Goal: Information Seeking & Learning: Learn about a topic

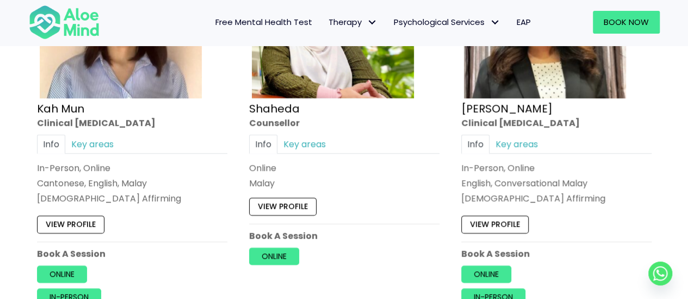
scroll to position [685, 0]
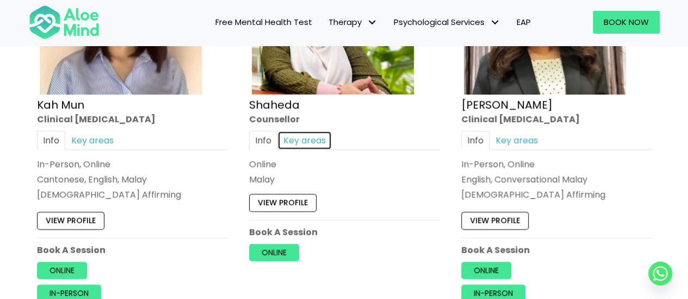
click at [309, 140] on link "Key areas" at bounding box center [304, 140] width 54 height 19
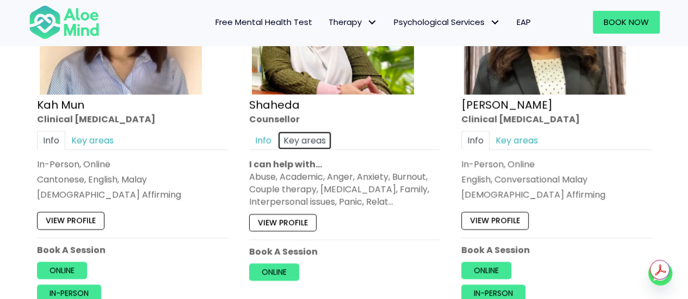
scroll to position [734, 0]
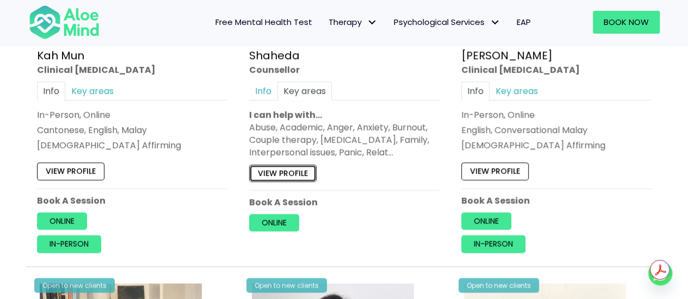
click at [298, 173] on link "View profile" at bounding box center [282, 172] width 67 height 17
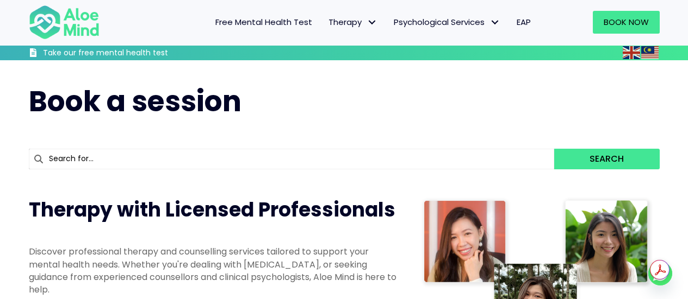
scroll to position [794, 0]
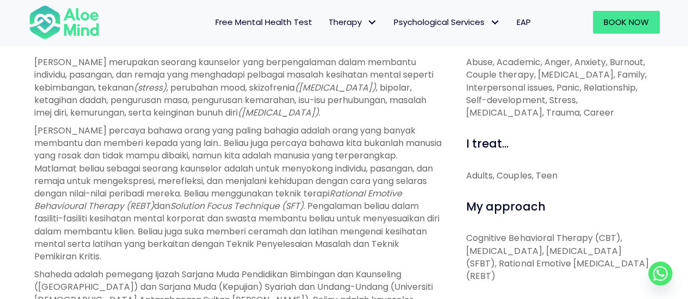
scroll to position [402, 0]
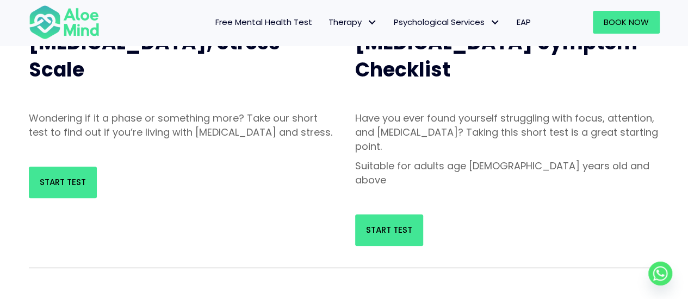
scroll to position [156, 0]
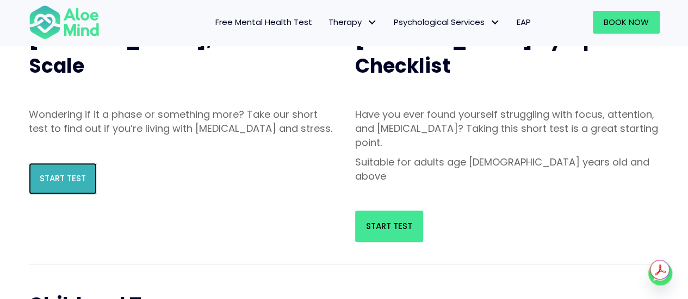
click at [70, 195] on link "Start Test" at bounding box center [63, 179] width 68 height 32
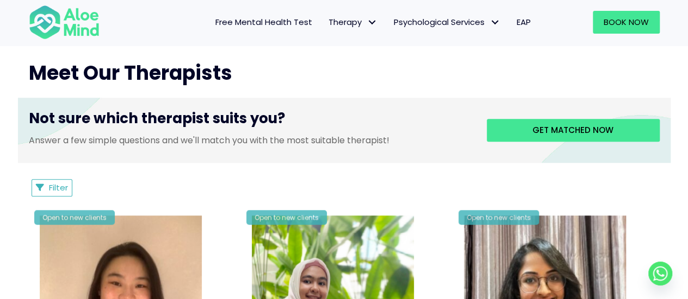
scroll to position [396, 0]
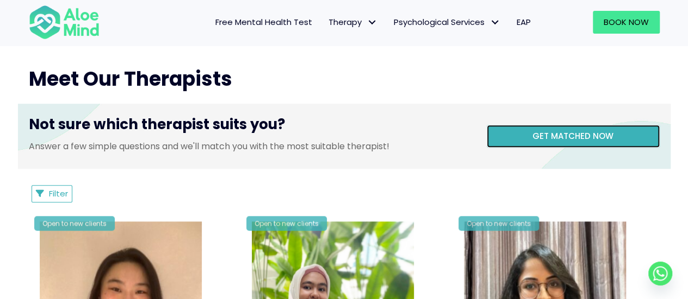
click at [555, 138] on span "Get matched now" at bounding box center [572, 135] width 81 height 11
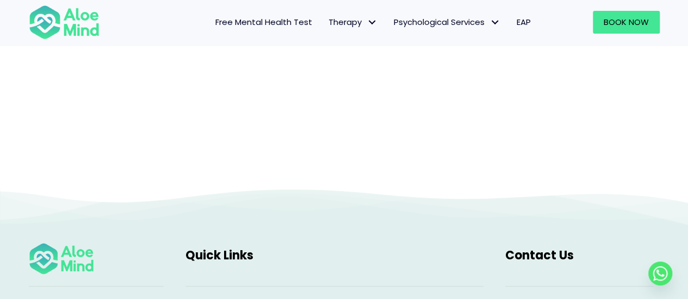
scroll to position [413, 0]
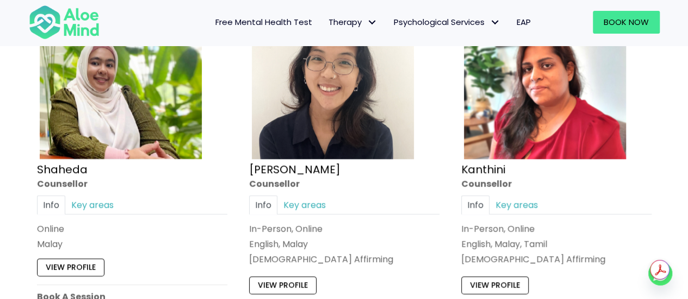
scroll to position [641, 0]
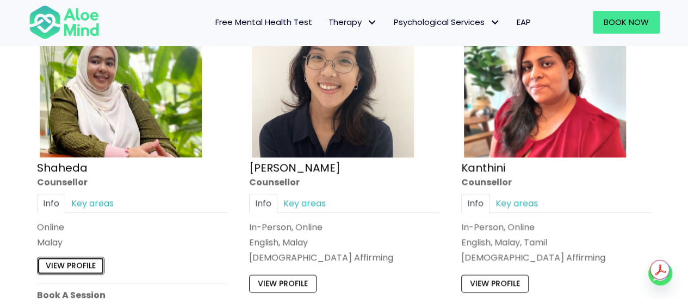
click at [93, 264] on link "View profile" at bounding box center [70, 266] width 67 height 17
click at [39, 26] on img at bounding box center [64, 22] width 71 height 36
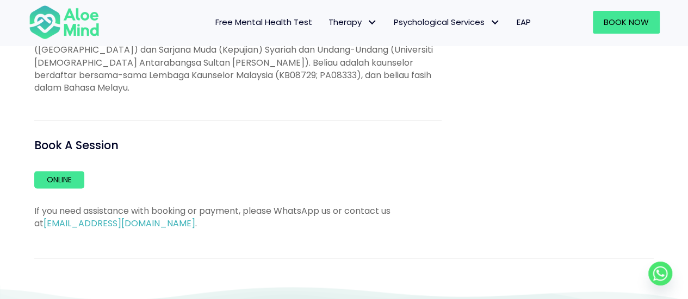
scroll to position [633, 0]
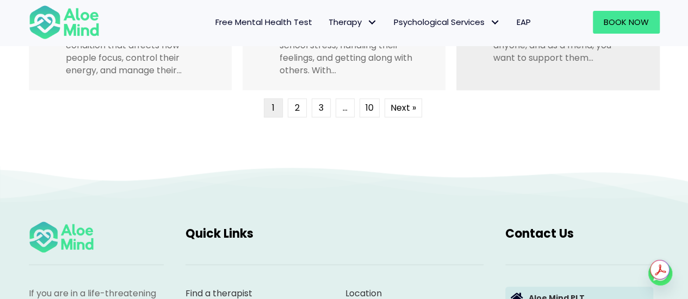
scroll to position [2851, 0]
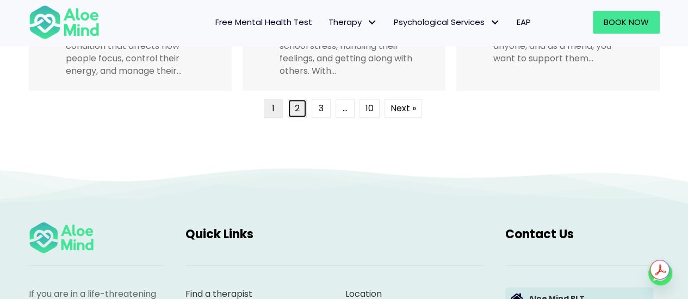
click at [296, 109] on link "2" at bounding box center [297, 108] width 19 height 19
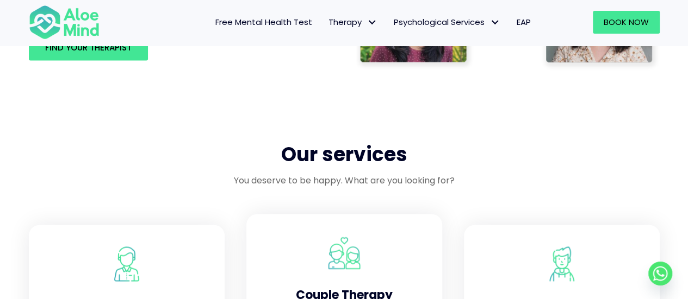
scroll to position [797, 0]
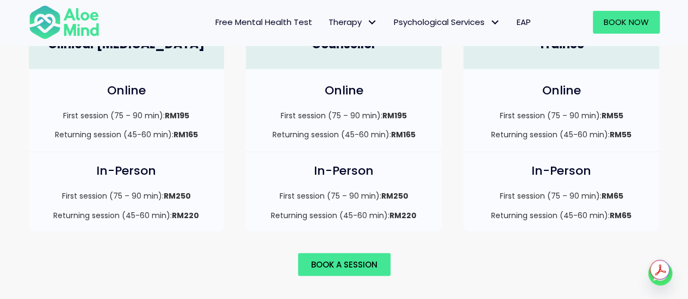
scroll to position [830, 0]
click at [380, 253] on link "Book a session" at bounding box center [344, 264] width 92 height 23
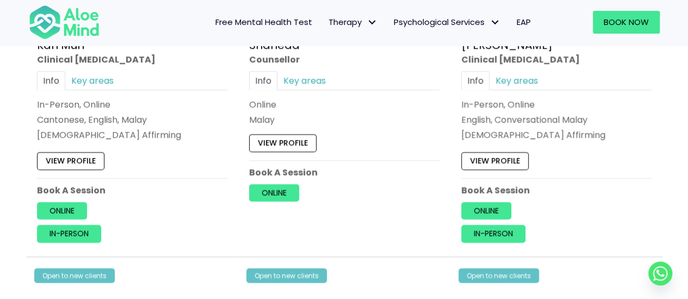
scroll to position [764, 0]
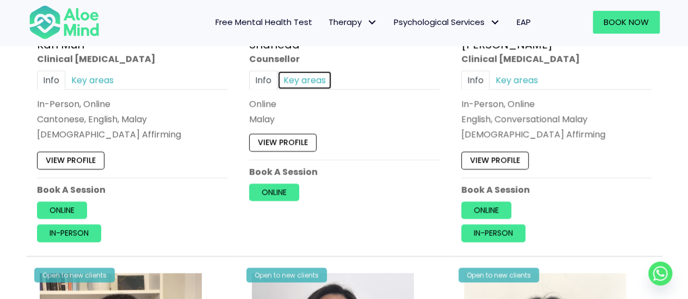
click at [305, 77] on link "Key areas" at bounding box center [304, 80] width 54 height 19
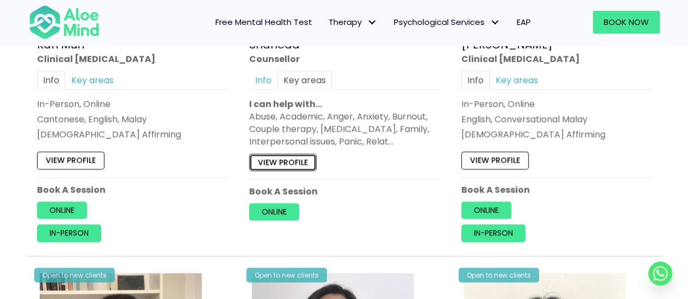
click at [313, 165] on link "View profile" at bounding box center [282, 162] width 67 height 17
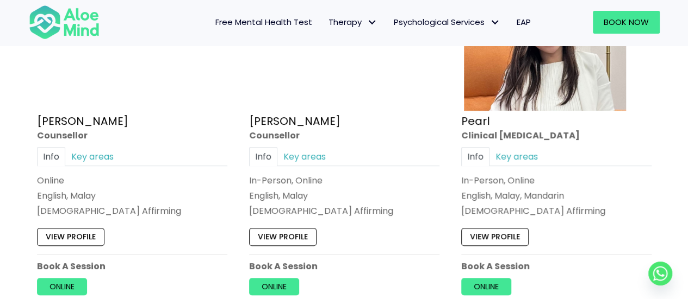
scroll to position [2318, 0]
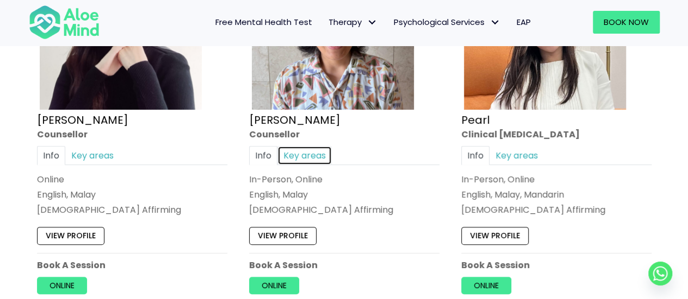
click at [316, 156] on link "Key areas" at bounding box center [304, 155] width 54 height 19
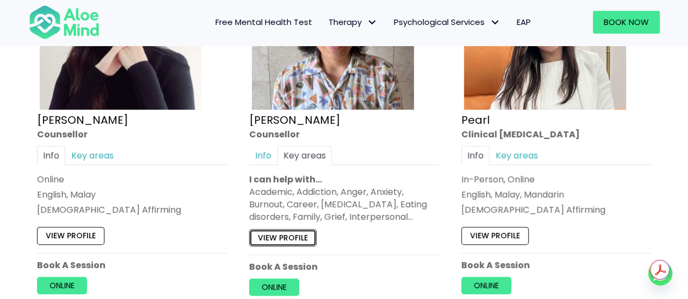
click at [279, 234] on link "View profile" at bounding box center [282, 237] width 67 height 17
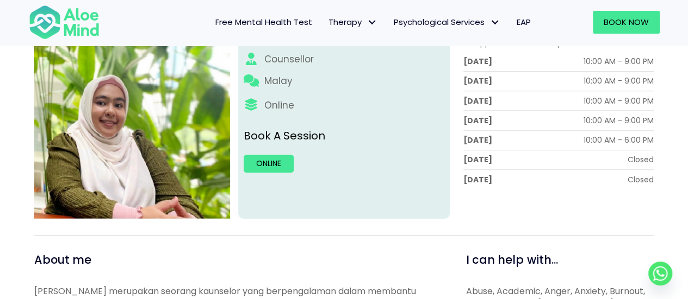
scroll to position [229, 0]
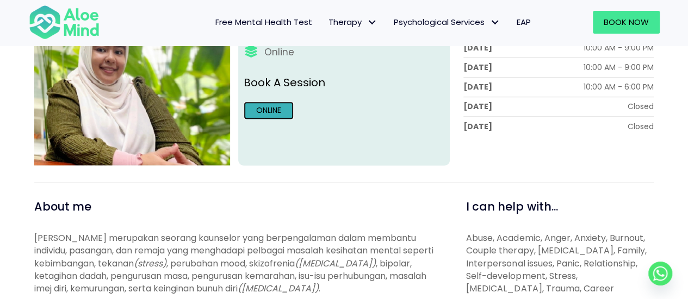
click at [265, 109] on link "Online" at bounding box center [268, 110] width 50 height 17
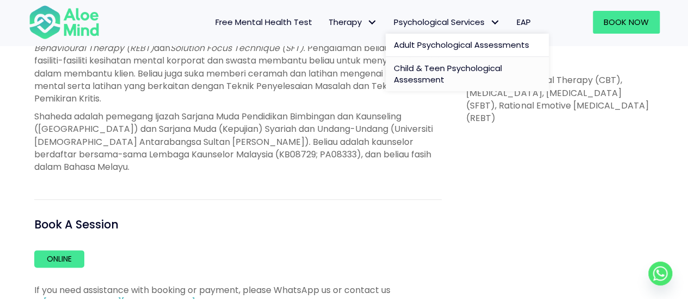
scroll to position [564, 0]
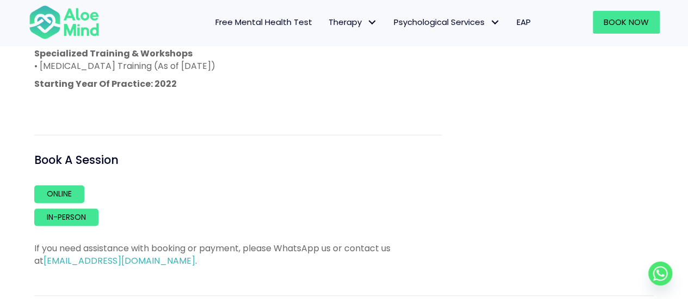
scroll to position [739, 0]
click at [70, 208] on link "In-person" at bounding box center [66, 216] width 64 height 17
click at [67, 185] on link "Online" at bounding box center [59, 193] width 50 height 17
click at [529, 22] on span "EAP" at bounding box center [523, 21] width 14 height 11
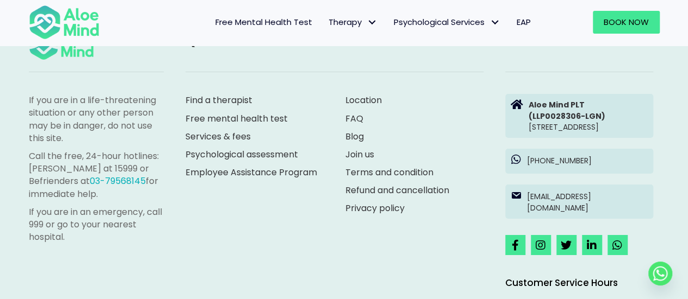
scroll to position [1868, 0]
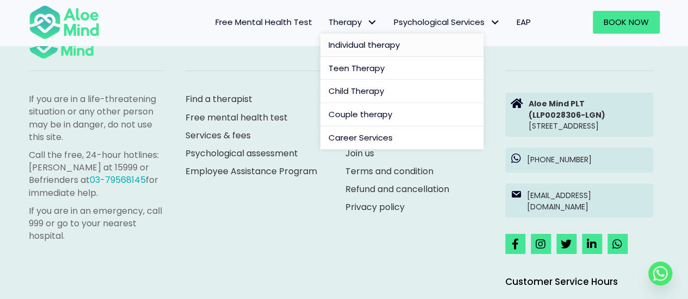
click at [371, 47] on span "Individual therapy" at bounding box center [363, 44] width 71 height 11
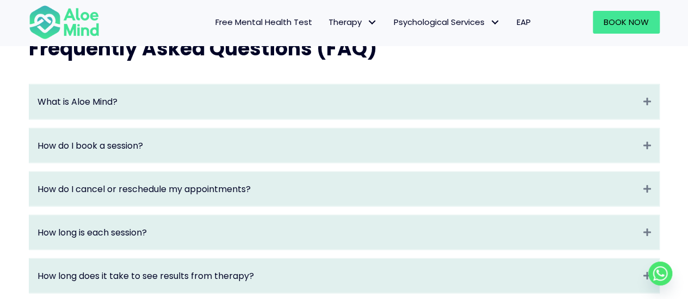
scroll to position [1199, 0]
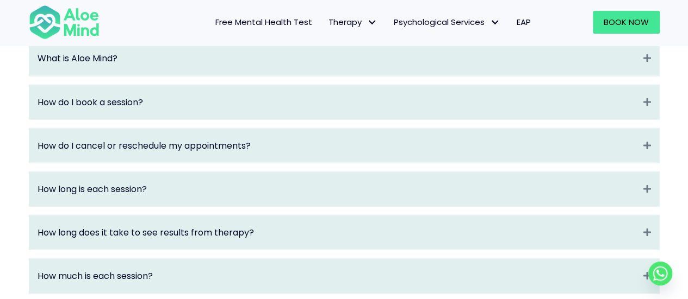
click at [272, 163] on div "How do I cancel or reschedule my appointments? Expand" at bounding box center [343, 146] width 629 height 34
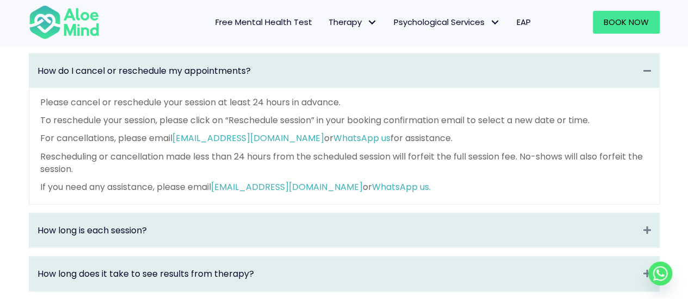
scroll to position [1275, 0]
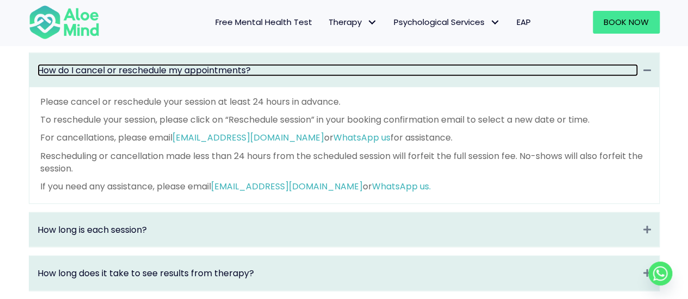
click at [265, 77] on link "How do I cancel or reschedule my appointments?" at bounding box center [338, 70] width 600 height 13
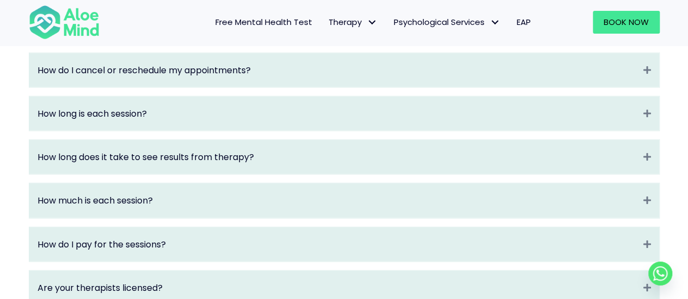
click at [204, 131] on div "How long is each session? Expand" at bounding box center [343, 114] width 629 height 34
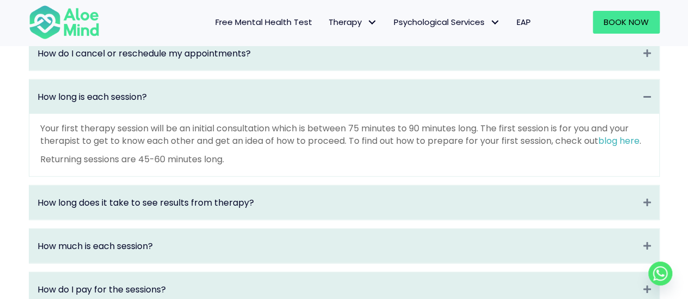
scroll to position [1322, 0]
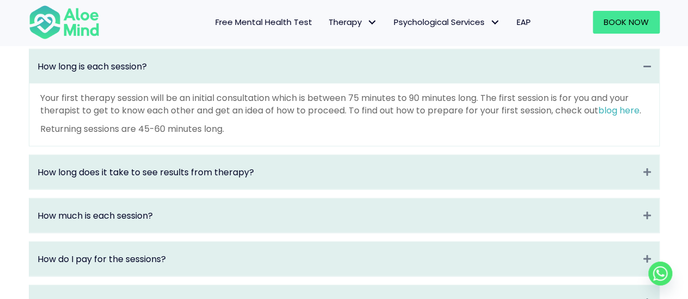
drag, startPoint x: 610, startPoint y: 119, endPoint x: 580, endPoint y: 122, distance: 30.1
click at [580, 117] on p "Your first therapy session will be an initial consultation which is between 75 …" at bounding box center [344, 104] width 608 height 25
click at [611, 117] on link "blog here" at bounding box center [618, 110] width 41 height 13
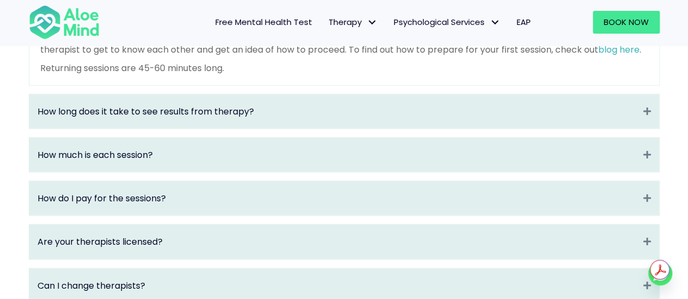
scroll to position [1385, 0]
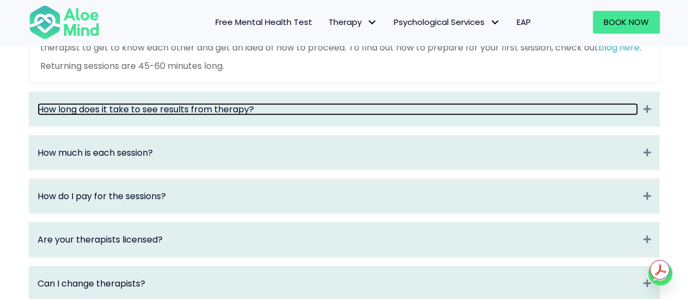
click at [296, 116] on link "How long does it take to see results from therapy?" at bounding box center [338, 109] width 600 height 13
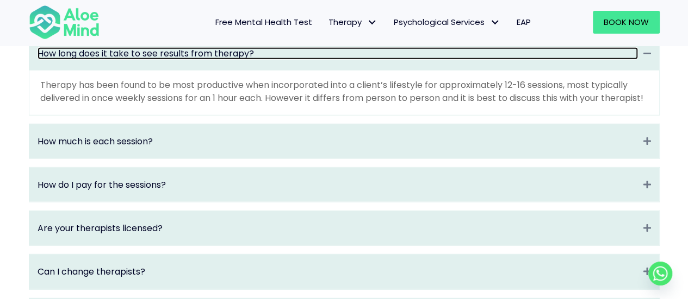
scroll to position [1378, 0]
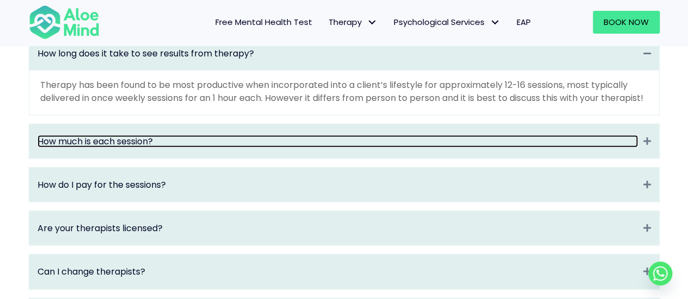
click at [351, 148] on link "How much is each session?" at bounding box center [338, 141] width 600 height 13
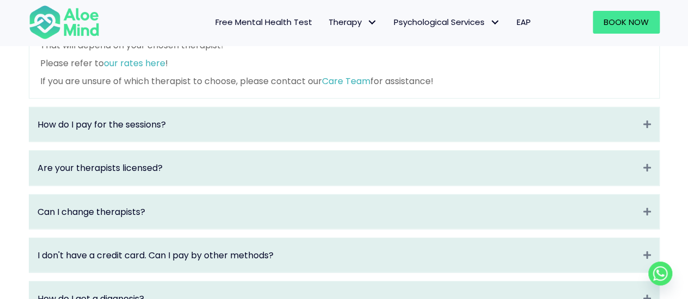
scroll to position [1461, 0]
click at [344, 143] on div "How do I pay for the sessions? Expand" at bounding box center [343, 126] width 629 height 34
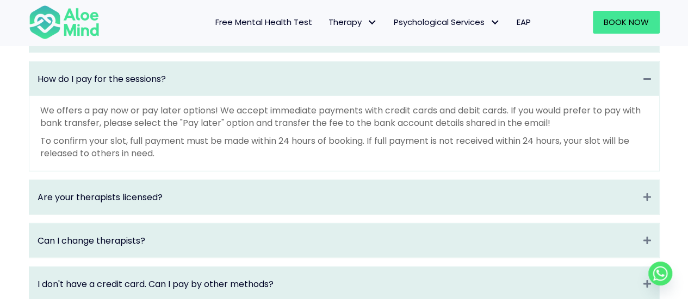
scroll to position [1441, 0]
click at [298, 197] on div "Are your therapists licensed? Expand" at bounding box center [343, 196] width 629 height 34
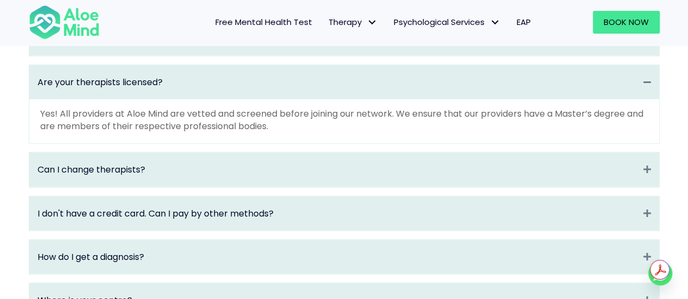
scroll to position [1482, 0]
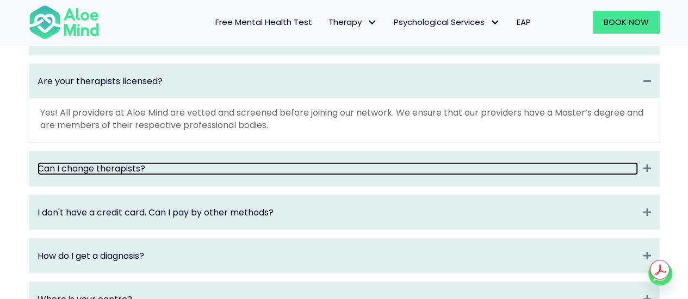
click at [304, 173] on link "Can I change therapists?" at bounding box center [338, 169] width 600 height 13
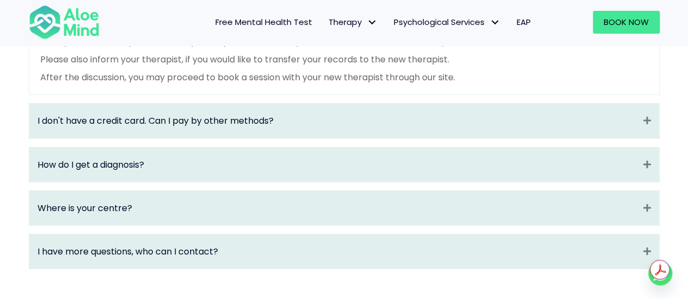
scroll to position [1652, 0]
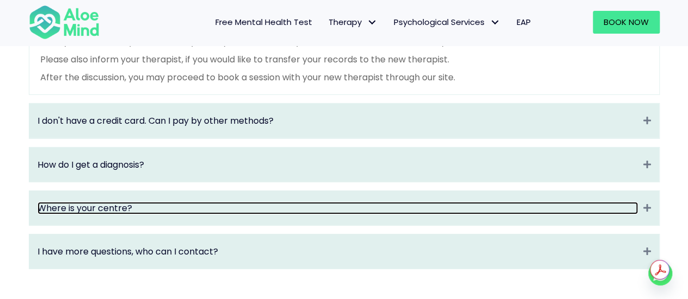
click at [185, 212] on link "Where is your centre?" at bounding box center [338, 208] width 600 height 13
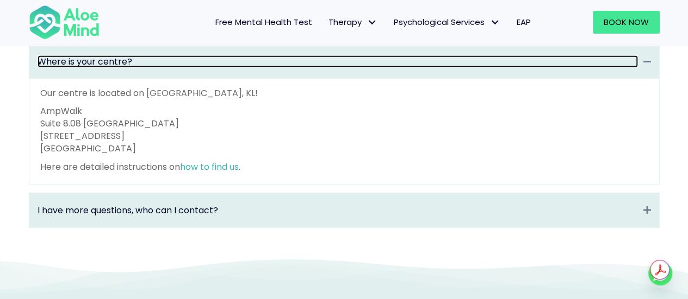
scroll to position [1676, 0]
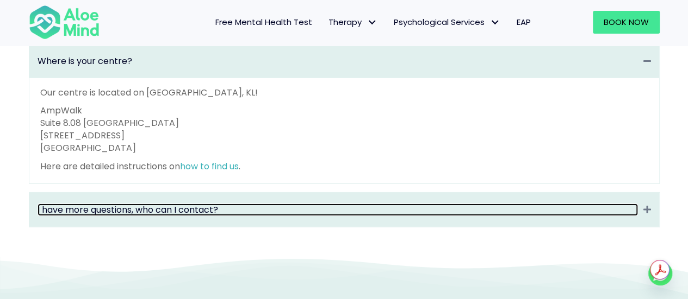
click at [262, 216] on link "I have more questions, who can I contact?" at bounding box center [338, 210] width 600 height 13
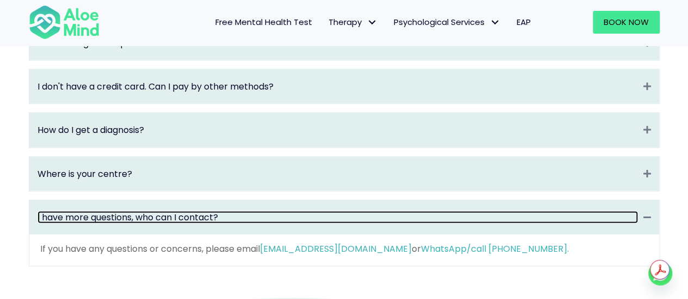
scroll to position [1562, 0]
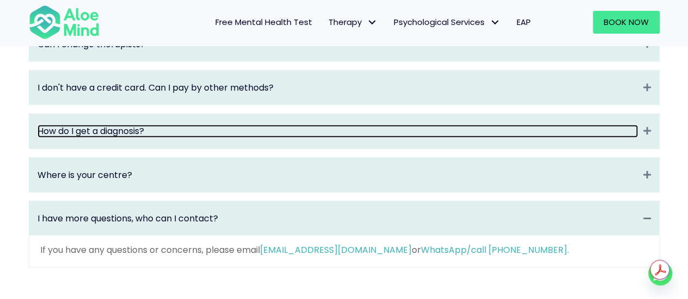
click at [229, 138] on link "How do I get a diagnosis?" at bounding box center [338, 131] width 600 height 13
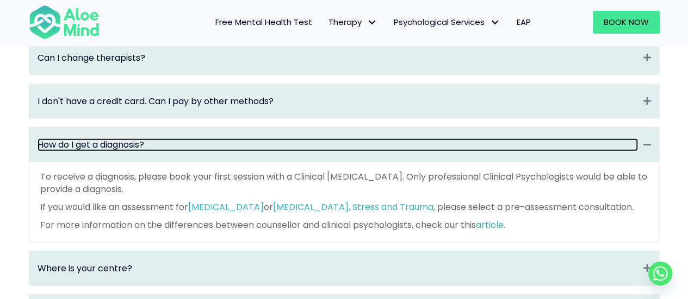
scroll to position [1549, 0]
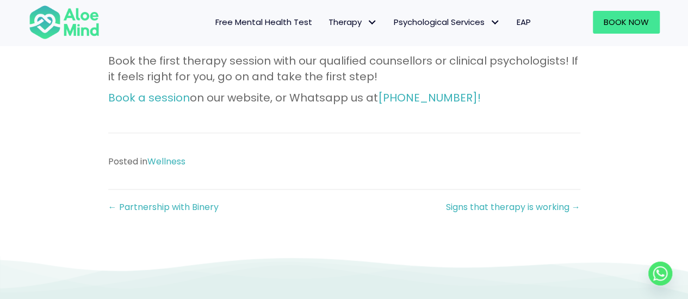
scroll to position [1064, 0]
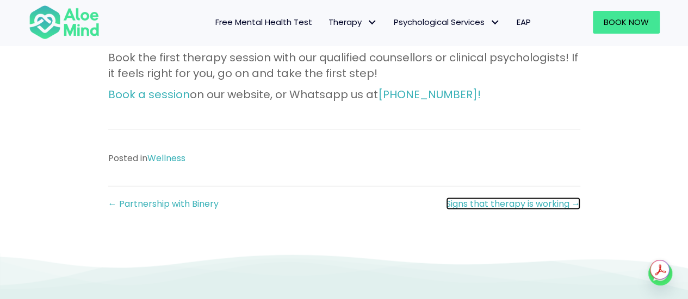
click at [535, 205] on link "Signs that therapy is working →" at bounding box center [513, 204] width 134 height 13
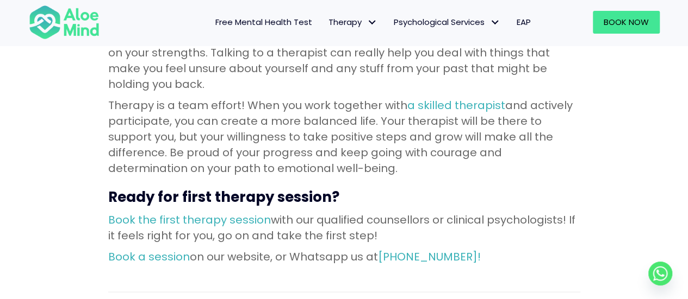
scroll to position [1026, 0]
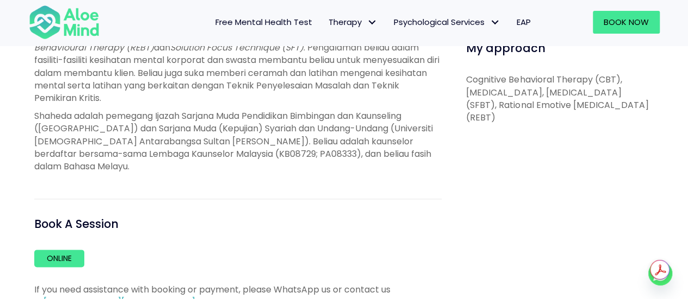
click at [214, 156] on span "Shaheda adalah pemegang Ijazah Sarjana Muda Pendidikan Bimbingan dan Kaunseling…" at bounding box center [233, 141] width 398 height 63
